Goal: Transaction & Acquisition: Purchase product/service

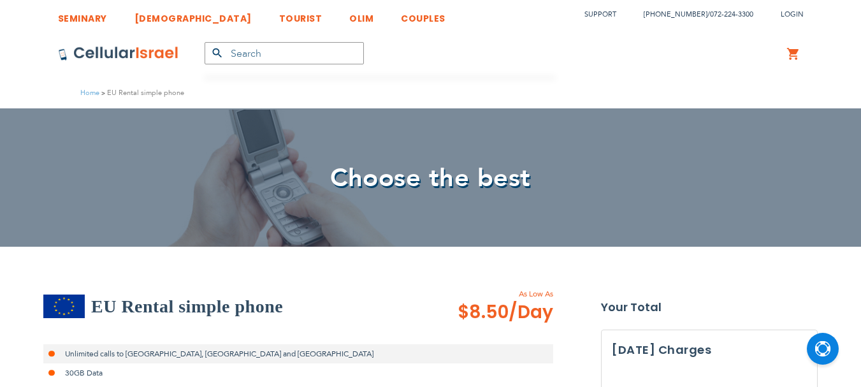
select select
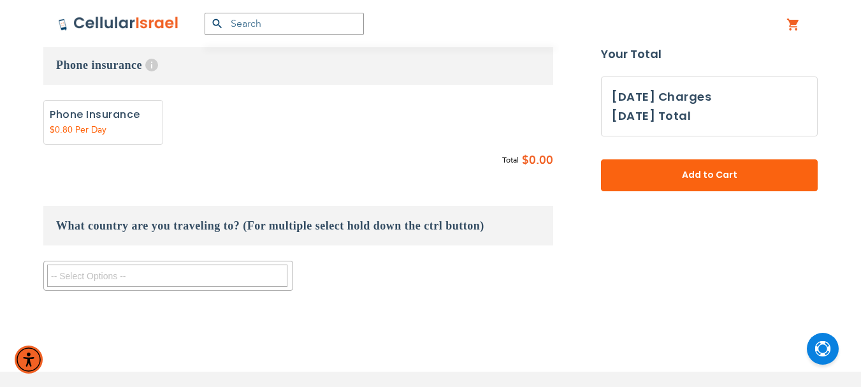
scroll to position [765, 0]
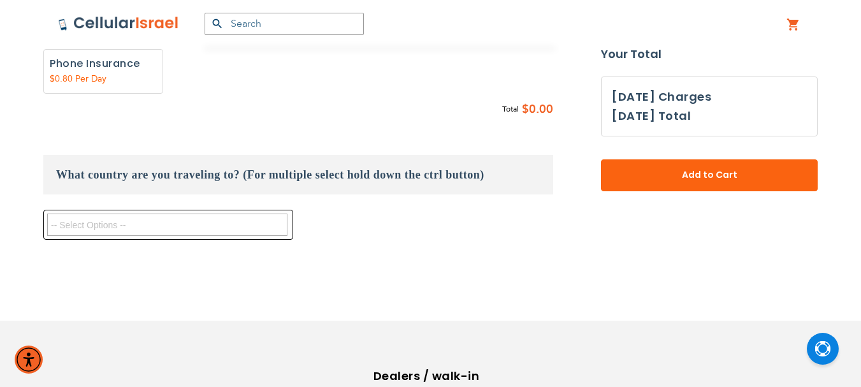
click at [155, 231] on textarea "Search" at bounding box center [167, 224] width 240 height 22
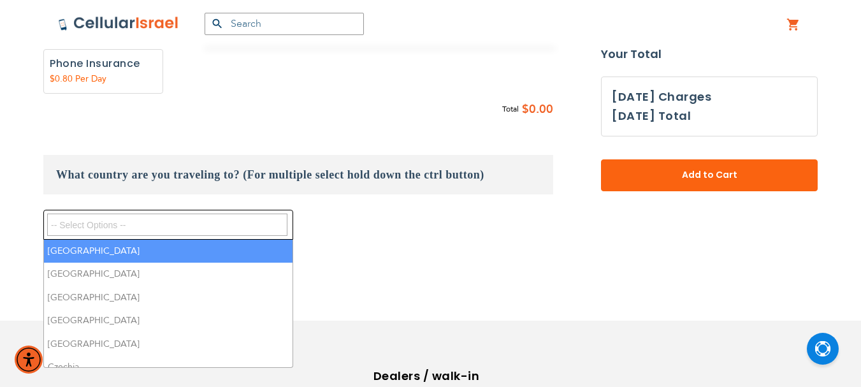
paste textarea "[GEOGRAPHIC_DATA]"
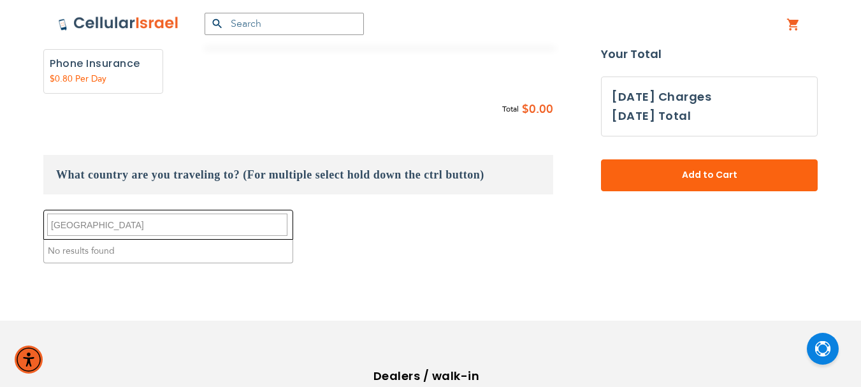
drag, startPoint x: 116, startPoint y: 225, endPoint x: 92, endPoint y: 222, distance: 23.7
click at [92, 222] on textarea "[GEOGRAPHIC_DATA]" at bounding box center [167, 224] width 240 height 22
type textarea "[GEOGRAPHIC_DATA]"
drag, startPoint x: 94, startPoint y: 222, endPoint x: 332, endPoint y: 120, distance: 258.9
click at [332, 120] on fieldset "Customize: EU Rental simple phone select plan $8.50 $8.50" at bounding box center [298, 46] width 510 height 458
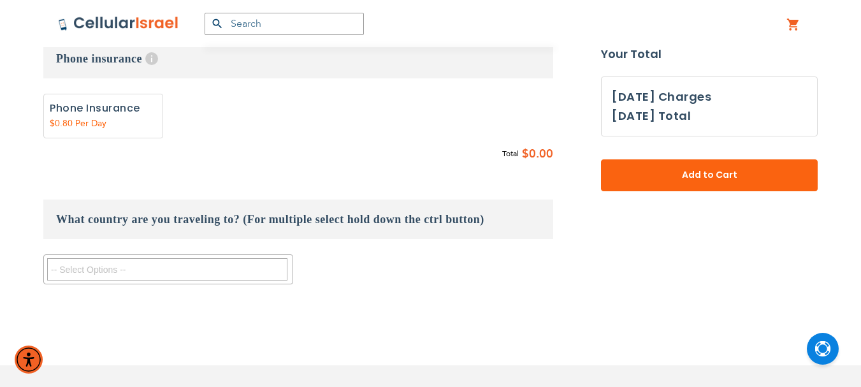
scroll to position [637, 0]
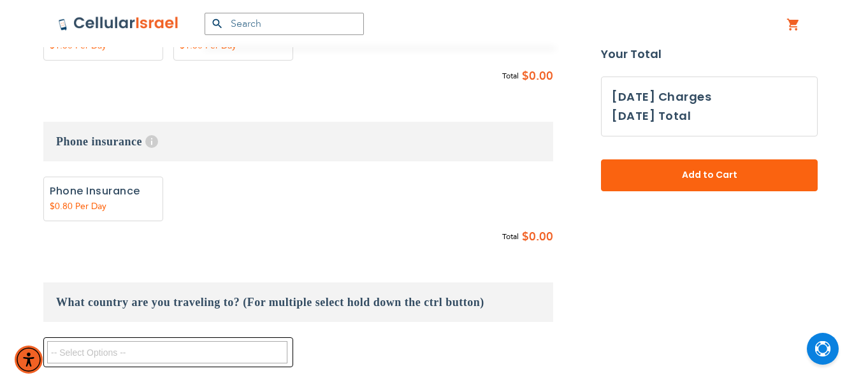
click at [213, 349] on textarea "Search" at bounding box center [167, 352] width 240 height 22
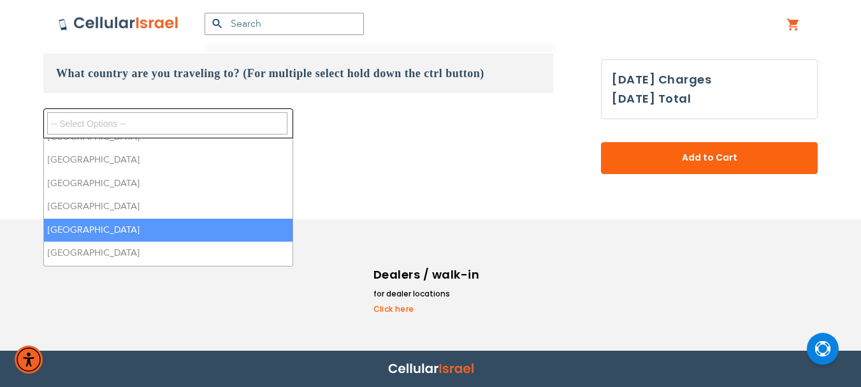
scroll to position [449, 0]
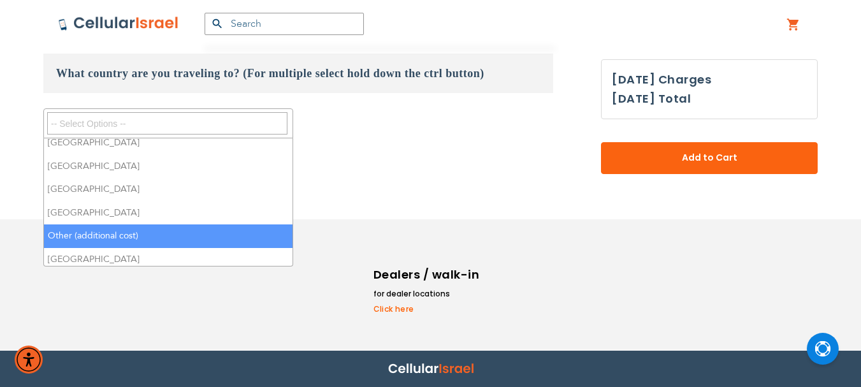
click at [130, 234] on li "Other (additional cost)" at bounding box center [168, 236] width 249 height 24
select select "10614"
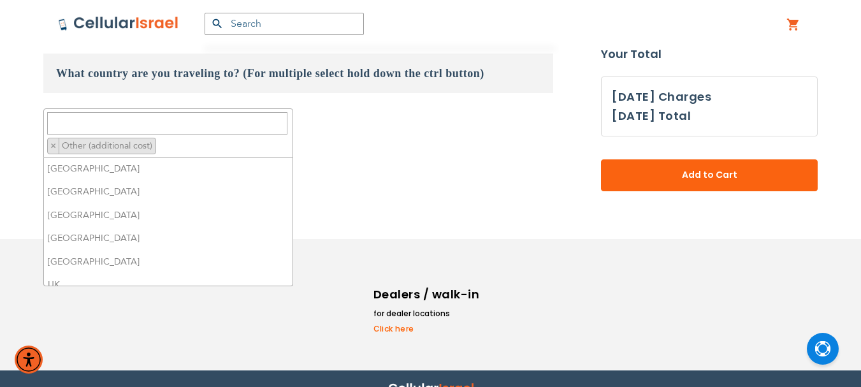
scroll to position [640, 0]
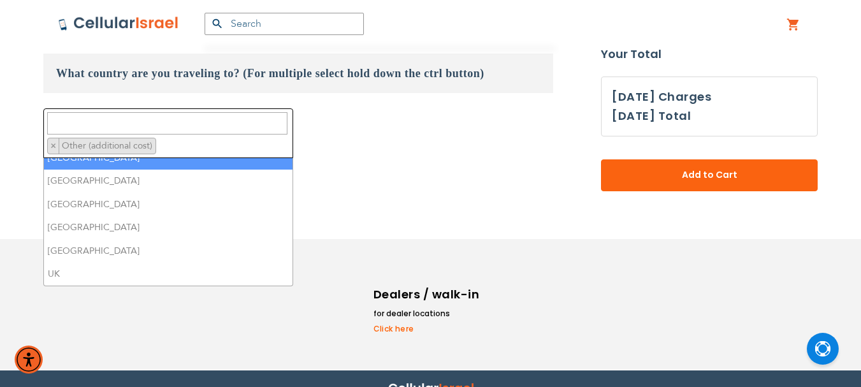
paste textarea "[GEOGRAPHIC_DATA]"
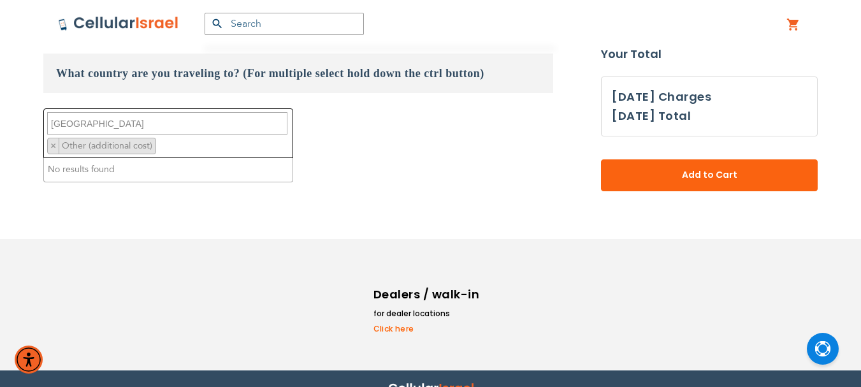
type textarea "[GEOGRAPHIC_DATA]"
click at [119, 173] on li "No results found" at bounding box center [168, 170] width 249 height 24
click at [107, 170] on li "No results found" at bounding box center [168, 170] width 249 height 24
click at [181, 145] on ul "× Other (additional cost)" at bounding box center [166, 144] width 245 height 20
click at [122, 147] on span "Other (additional cost)" at bounding box center [108, 146] width 95 height 12
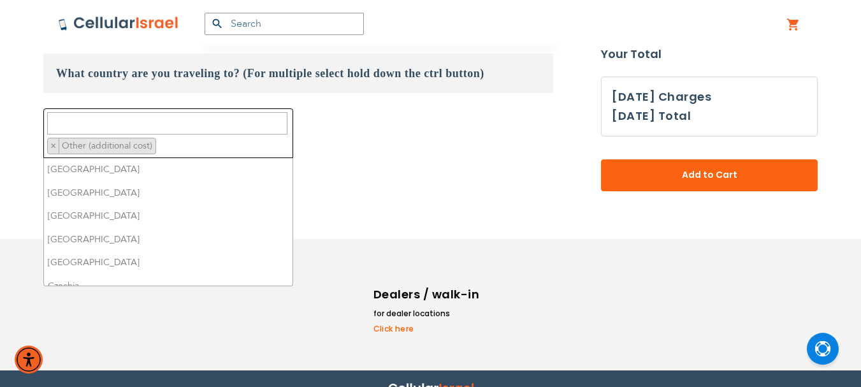
scroll to position [489, 0]
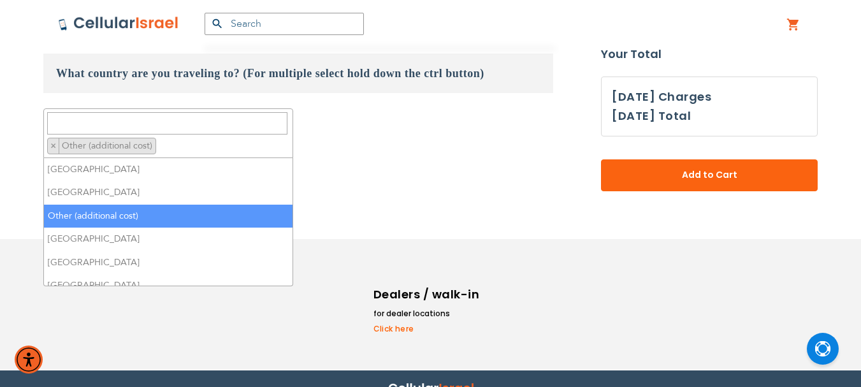
click at [113, 215] on li "Other (additional cost)" at bounding box center [168, 217] width 249 height 24
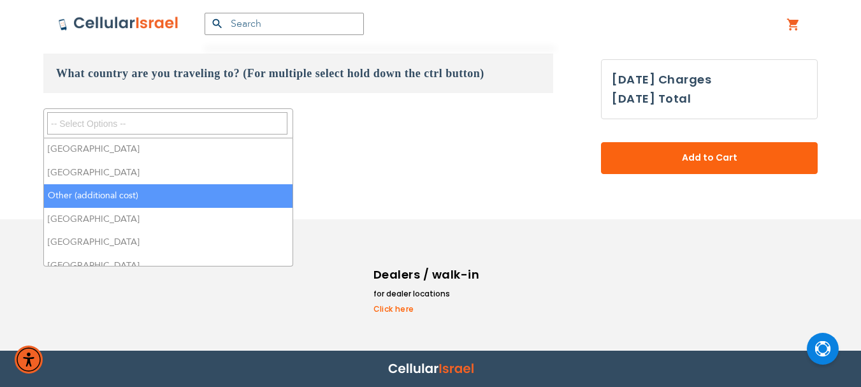
click at [120, 195] on li "Other (additional cost)" at bounding box center [168, 196] width 249 height 24
select select "10614"
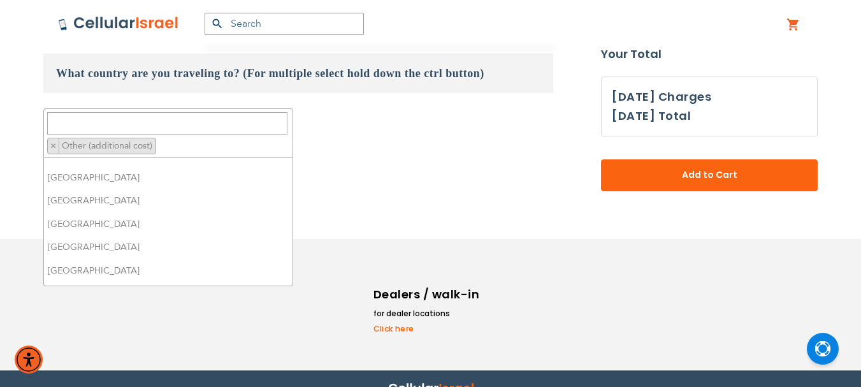
scroll to position [513, 0]
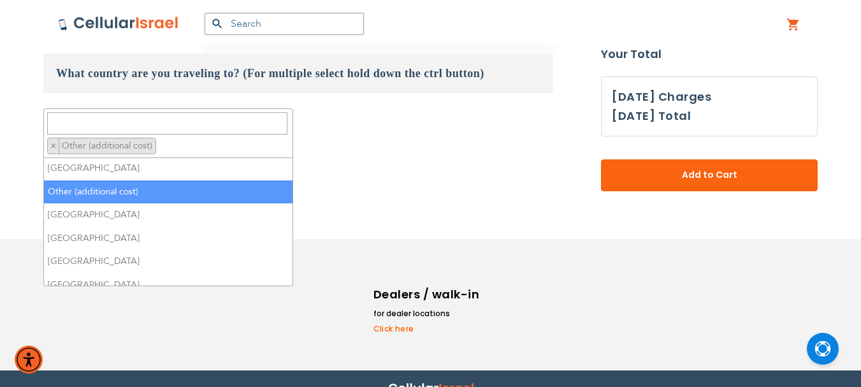
click at [113, 185] on li "Other (additional cost)" at bounding box center [168, 192] width 249 height 24
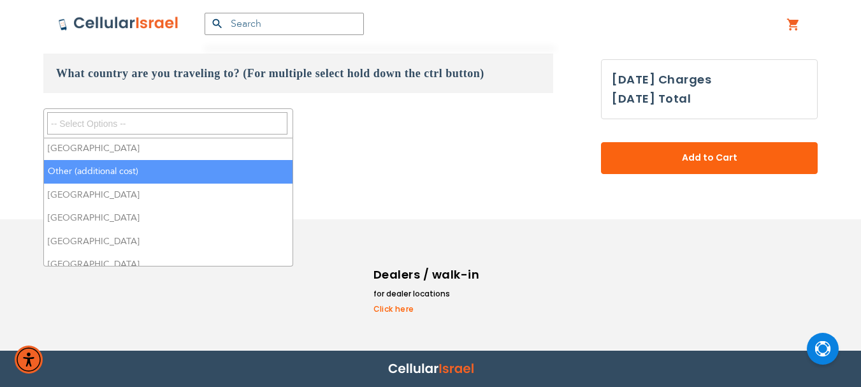
click at [106, 168] on li "Other (additional cost)" at bounding box center [168, 172] width 249 height 24
select select "10614"
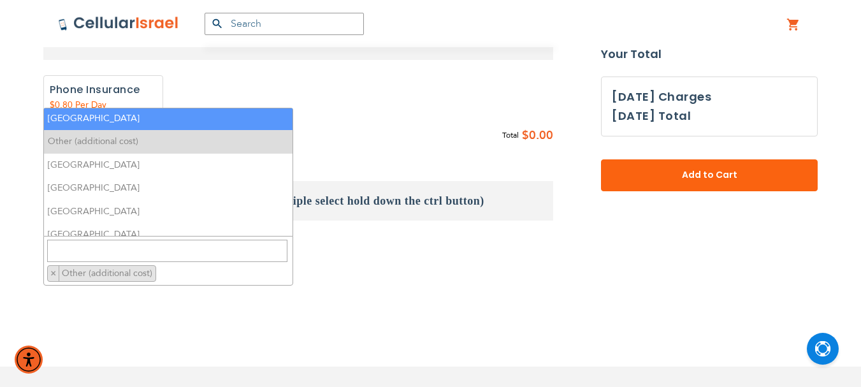
scroll to position [822, 0]
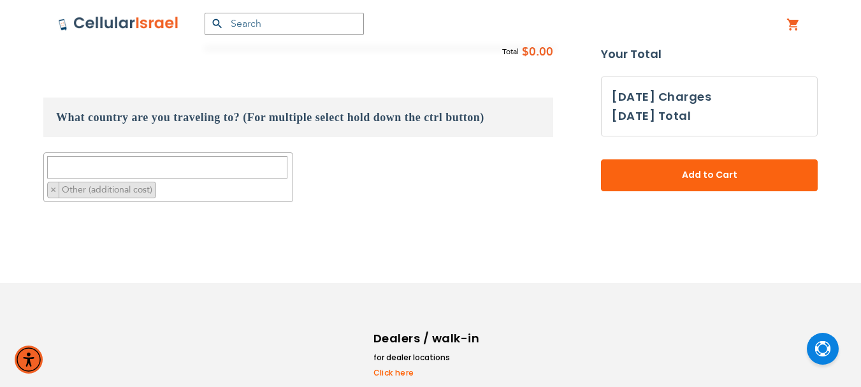
click at [178, 169] on textarea "Search" at bounding box center [167, 167] width 240 height 22
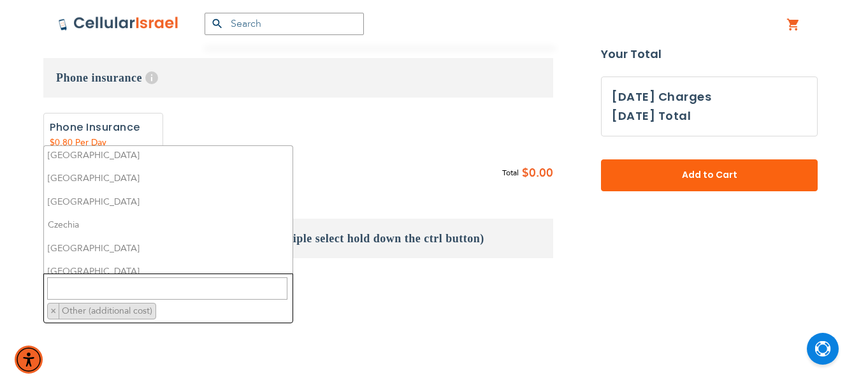
scroll to position [0, 0]
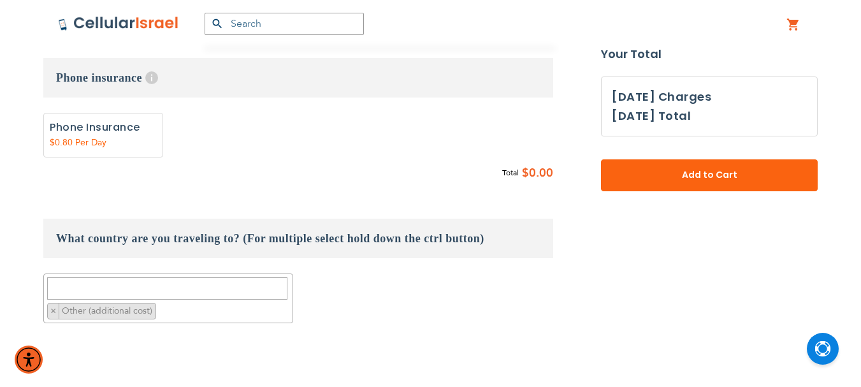
drag, startPoint x: 292, startPoint y: 112, endPoint x: 243, endPoint y: 70, distance: 63.7
click at [293, 110] on div "Phone insurance Help Insurance covers all damages besides for intentional damag…" at bounding box center [298, 120] width 510 height 125
click at [122, 22] on img at bounding box center [118, 23] width 121 height 15
